Goal: Information Seeking & Learning: Learn about a topic

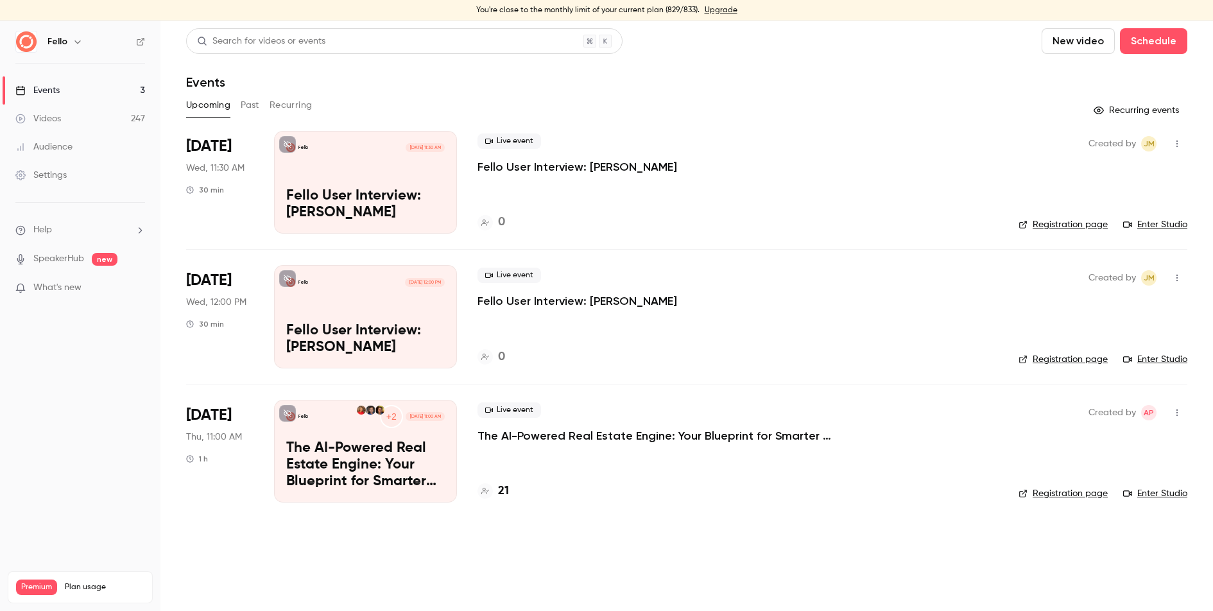
click at [134, 116] on link "Videos 247" at bounding box center [80, 119] width 160 height 28
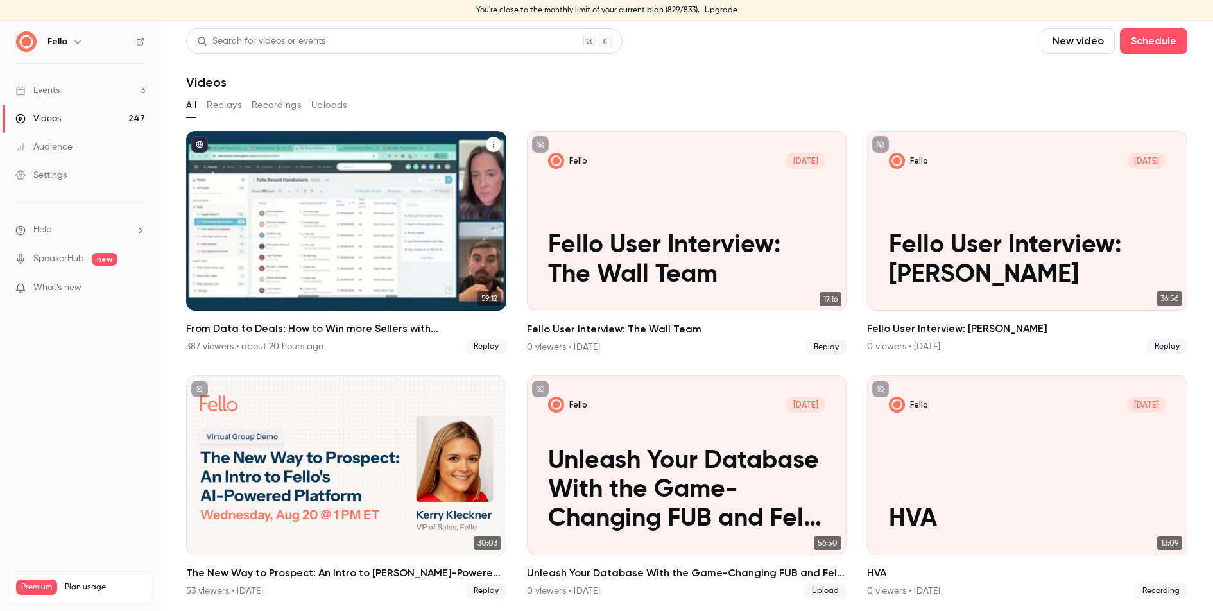
click at [492, 141] on icon "From Data to Deals: How to Win more Sellers with Fello + Follow Up Boss" at bounding box center [494, 145] width 8 height 8
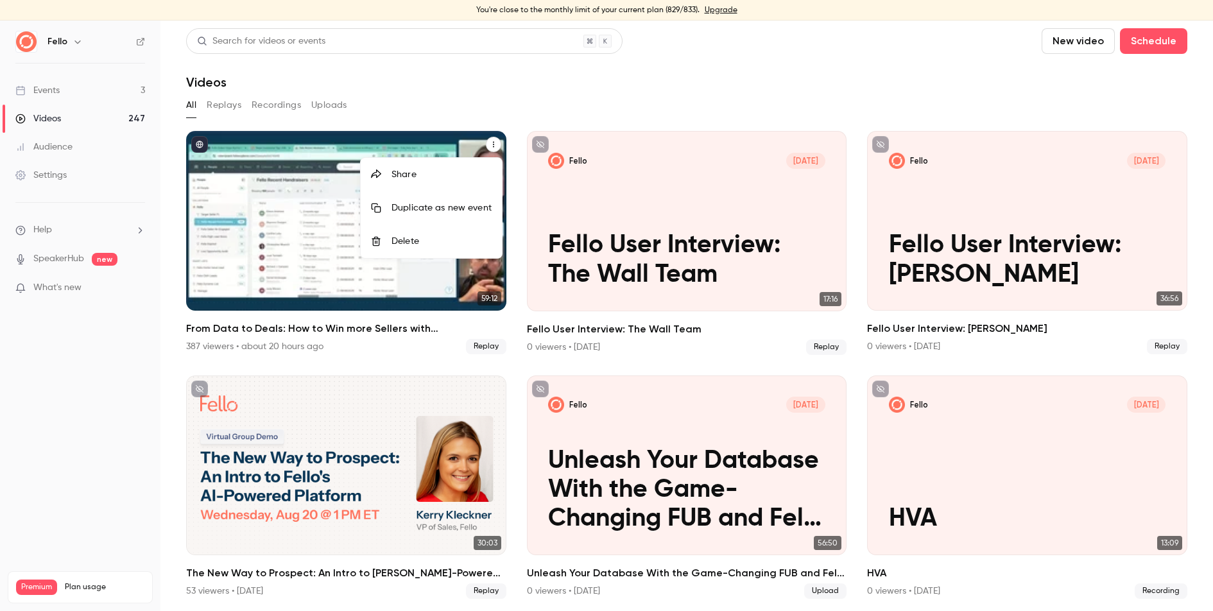
click at [453, 82] on div at bounding box center [606, 305] width 1213 height 611
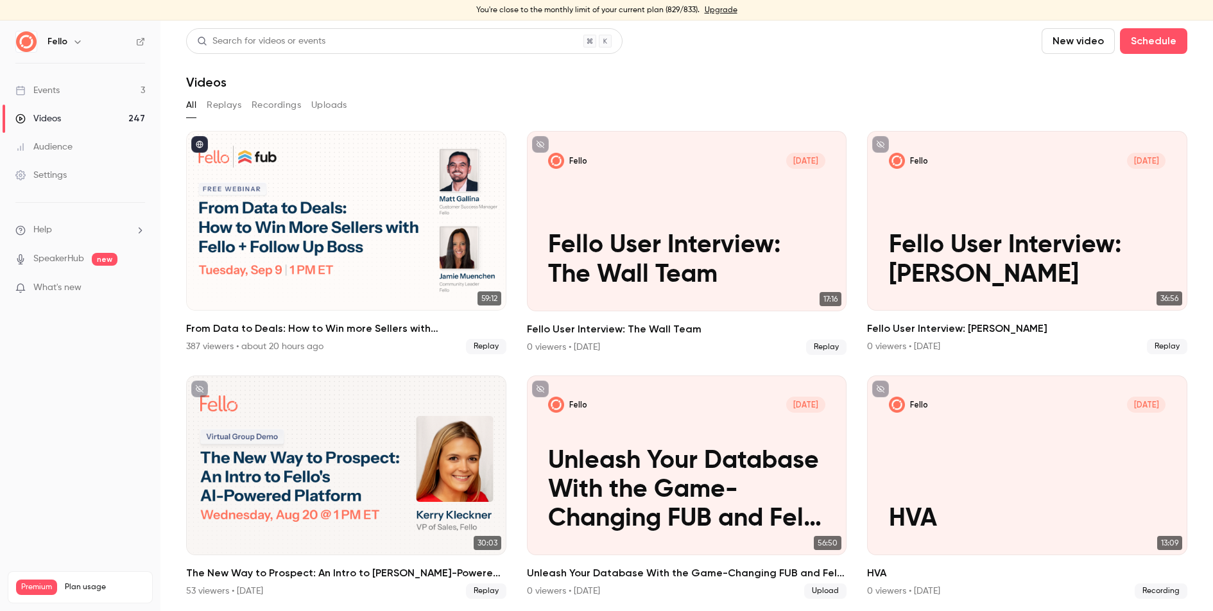
click at [285, 105] on button "Recordings" at bounding box center [276, 105] width 49 height 21
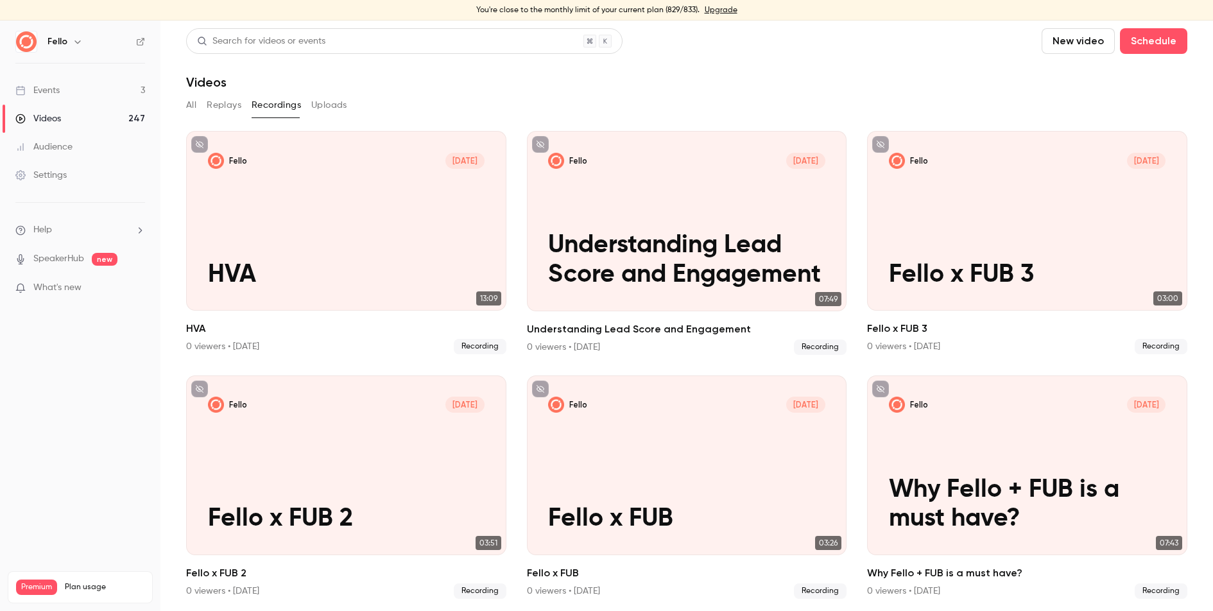
click at [193, 101] on button "All" at bounding box center [191, 105] width 10 height 21
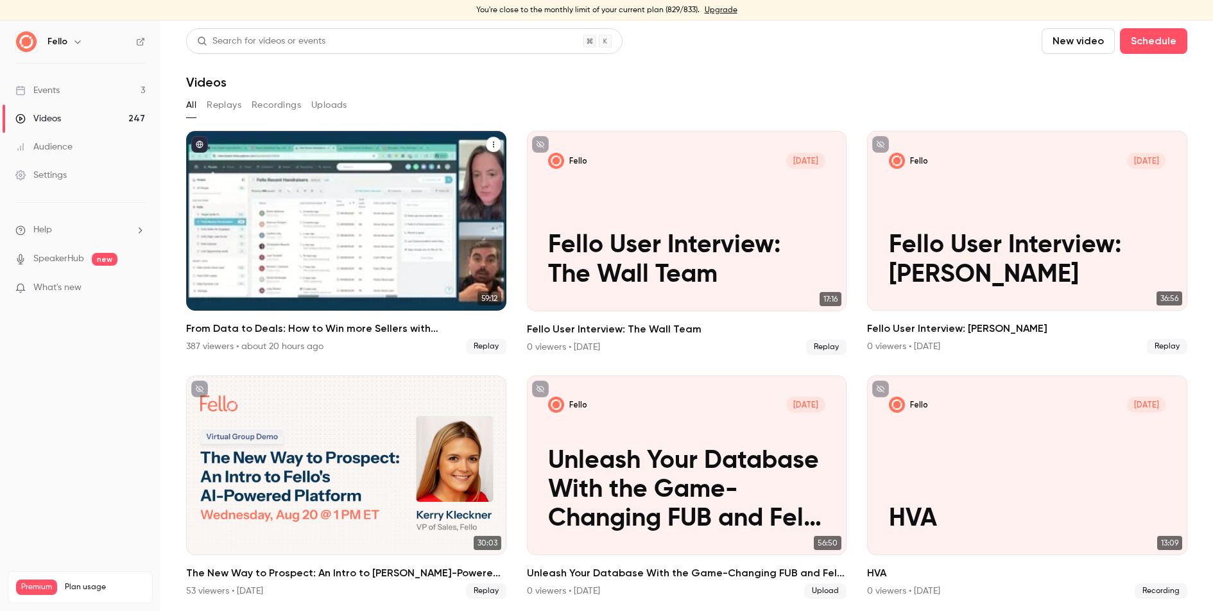
click at [364, 327] on h2 "From Data to Deals: How to Win more Sellers with [PERSON_NAME] + Follow Up Boss" at bounding box center [346, 328] width 320 height 15
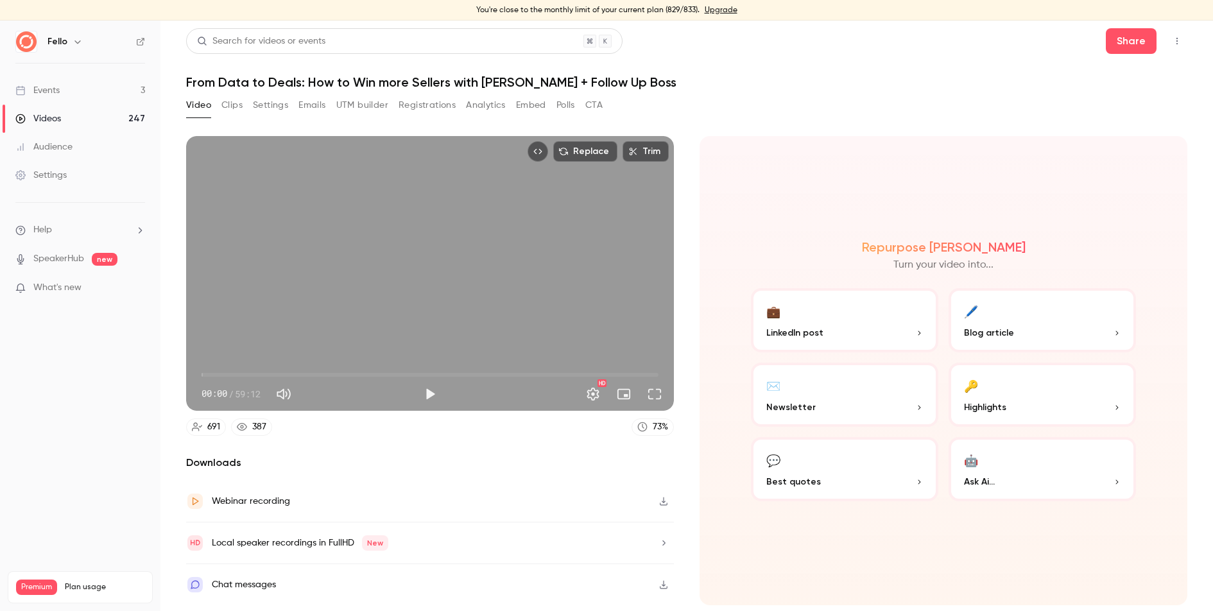
click at [660, 497] on icon "button" at bounding box center [663, 501] width 10 height 9
click at [1011, 394] on button "🔑 Highlights" at bounding box center [1042, 395] width 187 height 64
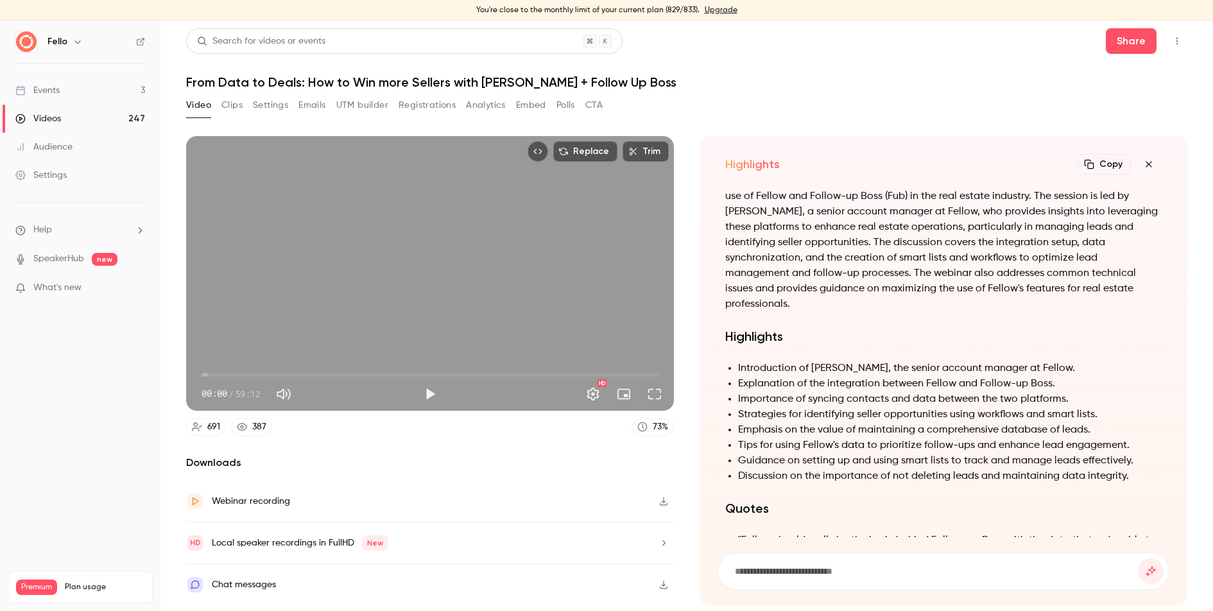
scroll to position [-368, 0]
click at [662, 542] on icon "button" at bounding box center [663, 542] width 10 height 9
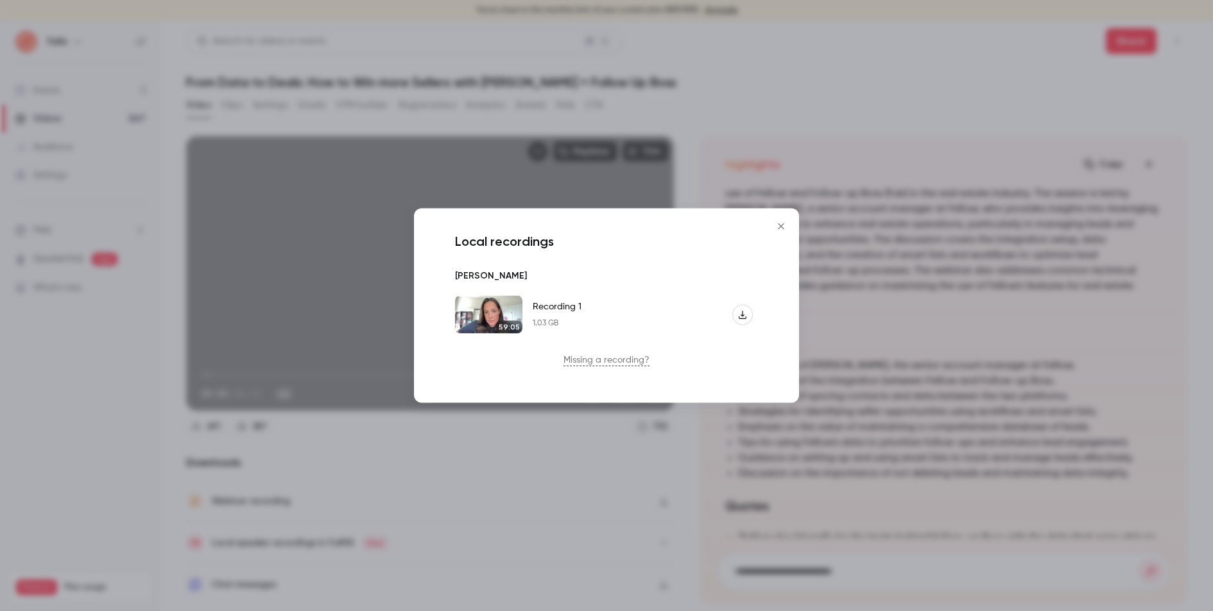
click at [780, 218] on button "Close" at bounding box center [781, 226] width 26 height 26
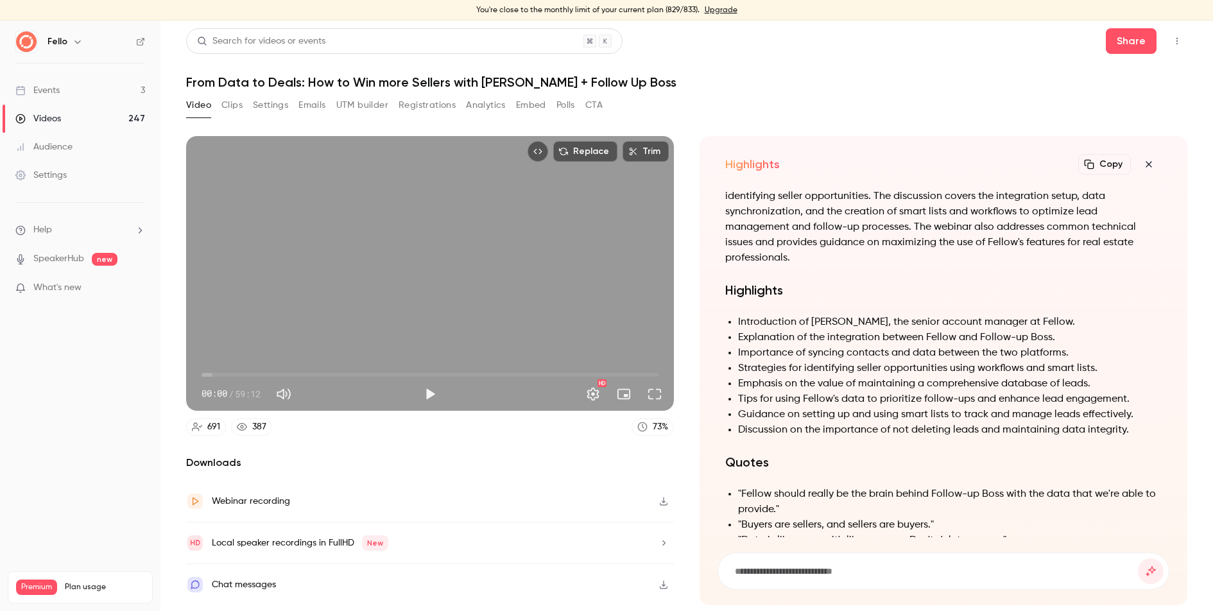
scroll to position [-402, 0]
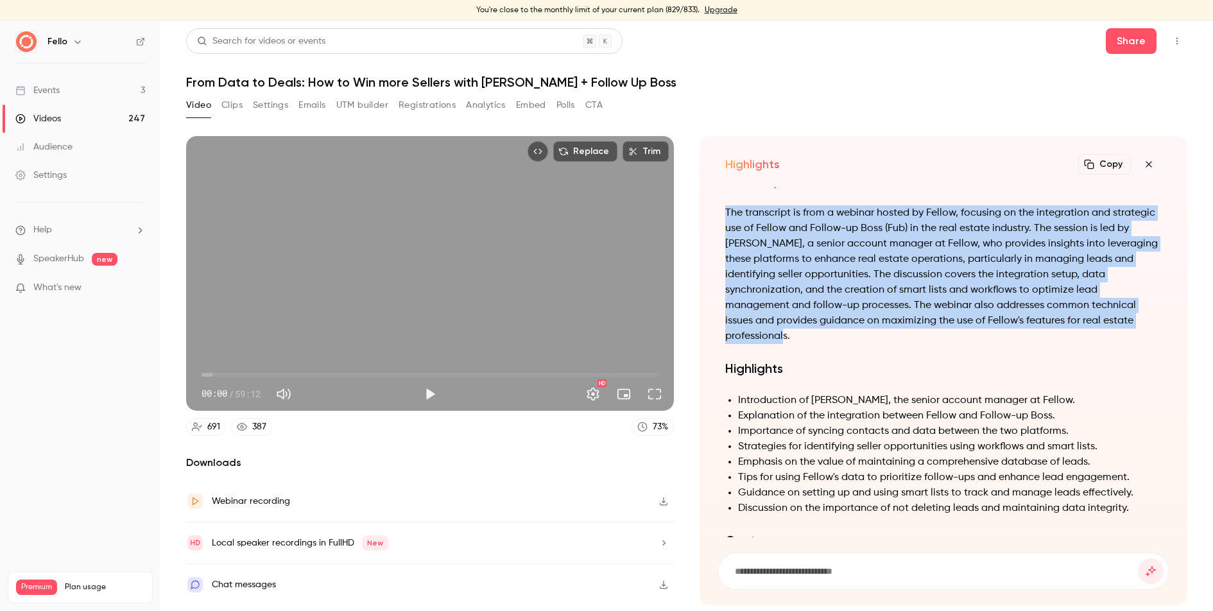
drag, startPoint x: 1042, startPoint y: 335, endPoint x: 725, endPoint y: 236, distance: 331.7
click at [725, 236] on p "The transcript is from a webinar hosted by Fellow, focusing on the integration …" at bounding box center [943, 274] width 436 height 139
copy p "The transcript is from a webinar hosted by Fellow, focusing on the integration …"
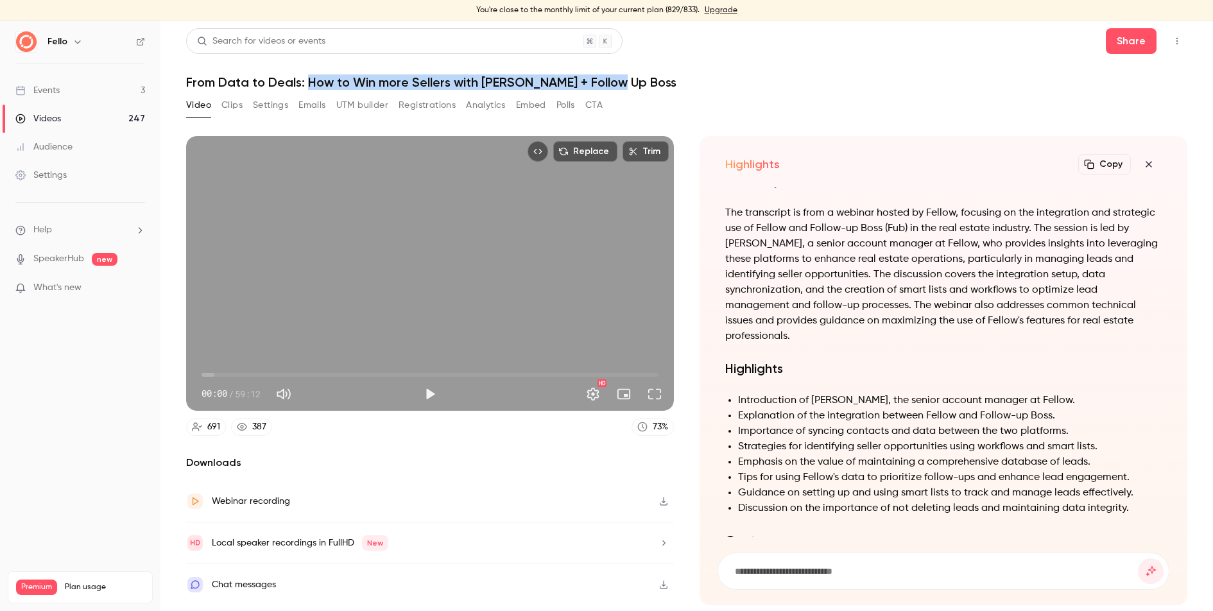
drag, startPoint x: 310, startPoint y: 80, endPoint x: 631, endPoint y: 87, distance: 321.0
click at [630, 87] on h1 "From Data to Deals: How to Win more Sellers with [PERSON_NAME] + Follow Up Boss" at bounding box center [686, 81] width 1001 height 15
copy h1 "How to Win more Sellers with Fello + Follow Up Boss"
